Goal: Navigation & Orientation: Go to known website

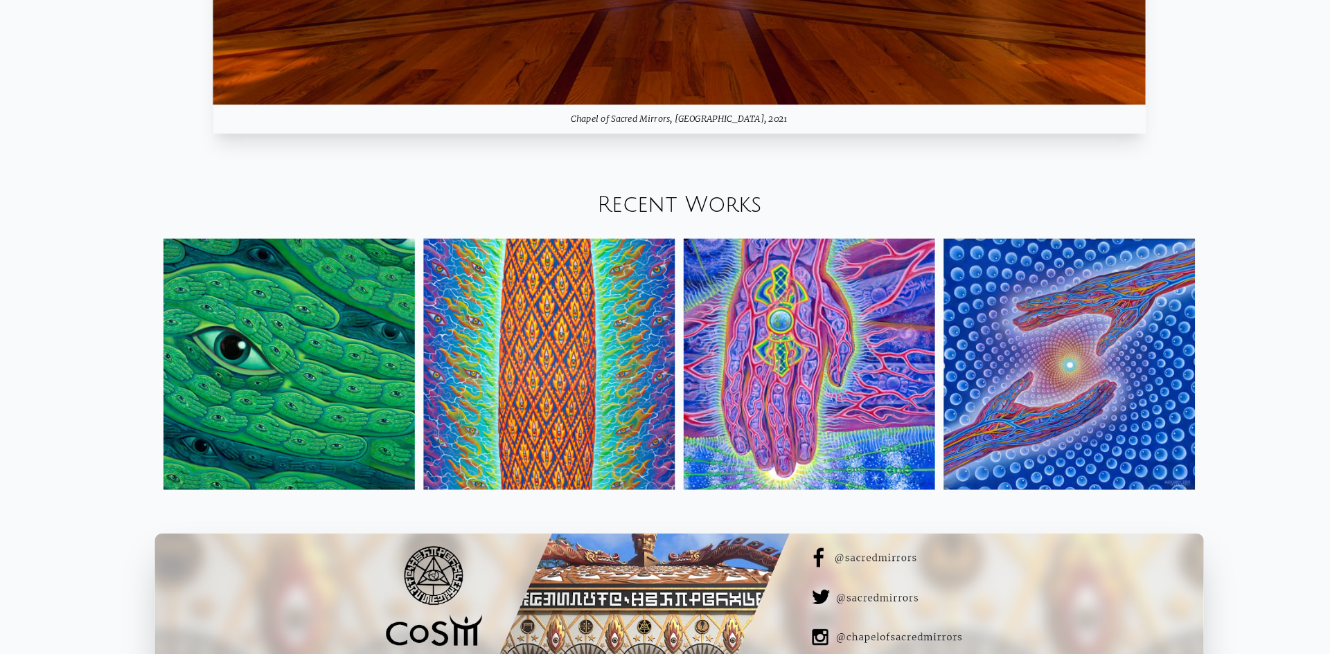
scroll to position [1847, 0]
